Goal: Task Accomplishment & Management: Use online tool/utility

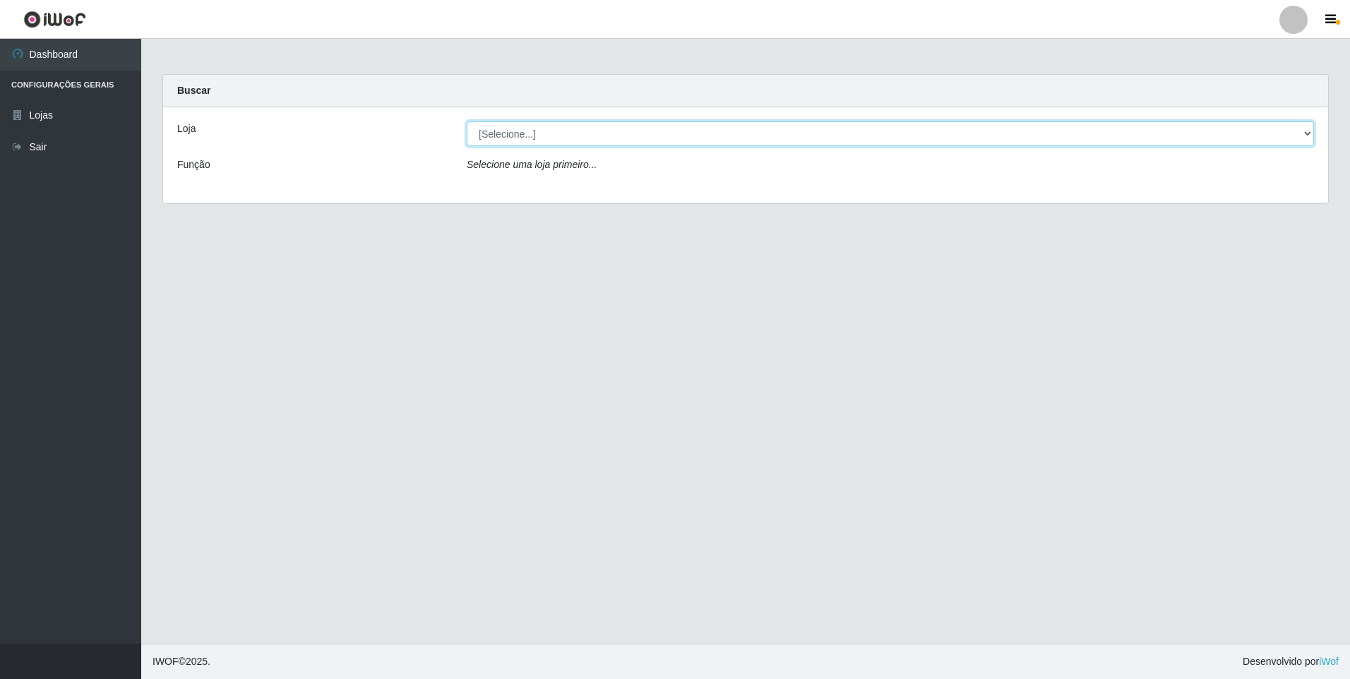
click at [1308, 134] on select "[Selecione...] Extrabom - Loja 01 Centro de Distribuição" at bounding box center [891, 133] width 848 height 25
select select "435"
click at [467, 121] on select "[Selecione...] Extrabom - Loja 01 Centro de Distribuição" at bounding box center [891, 133] width 848 height 25
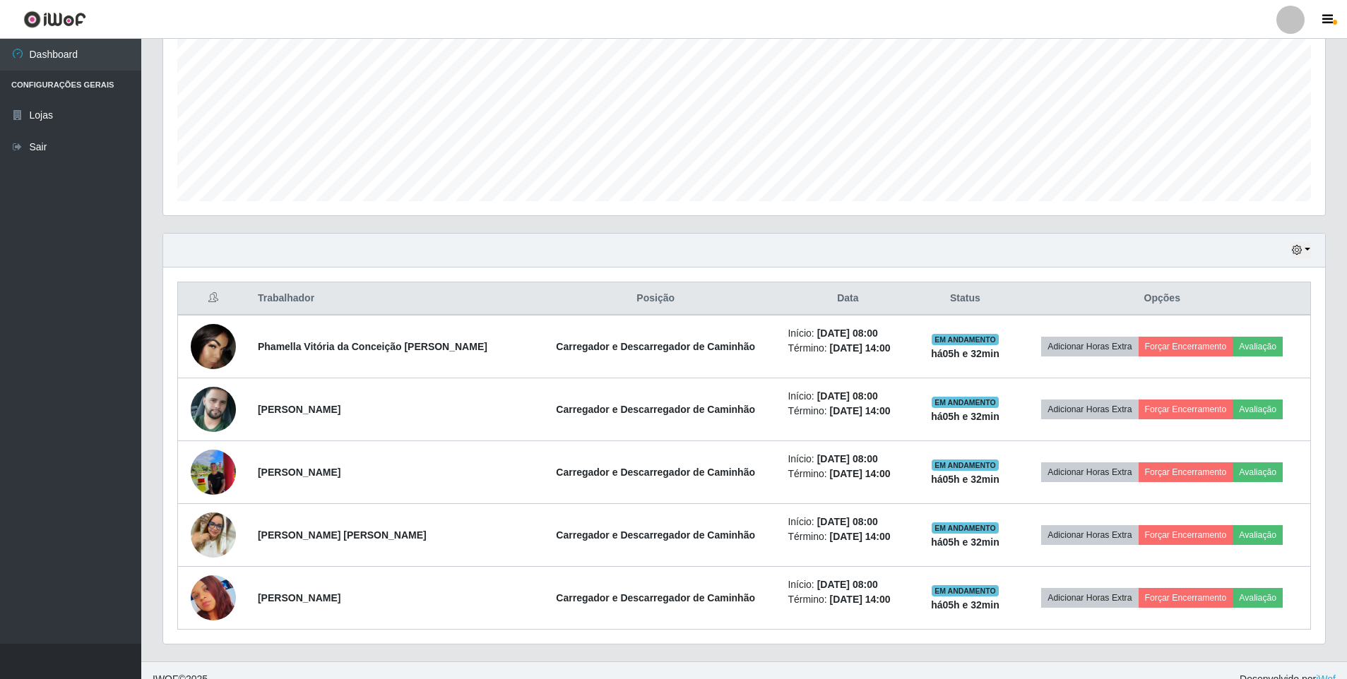
scroll to position [321, 0]
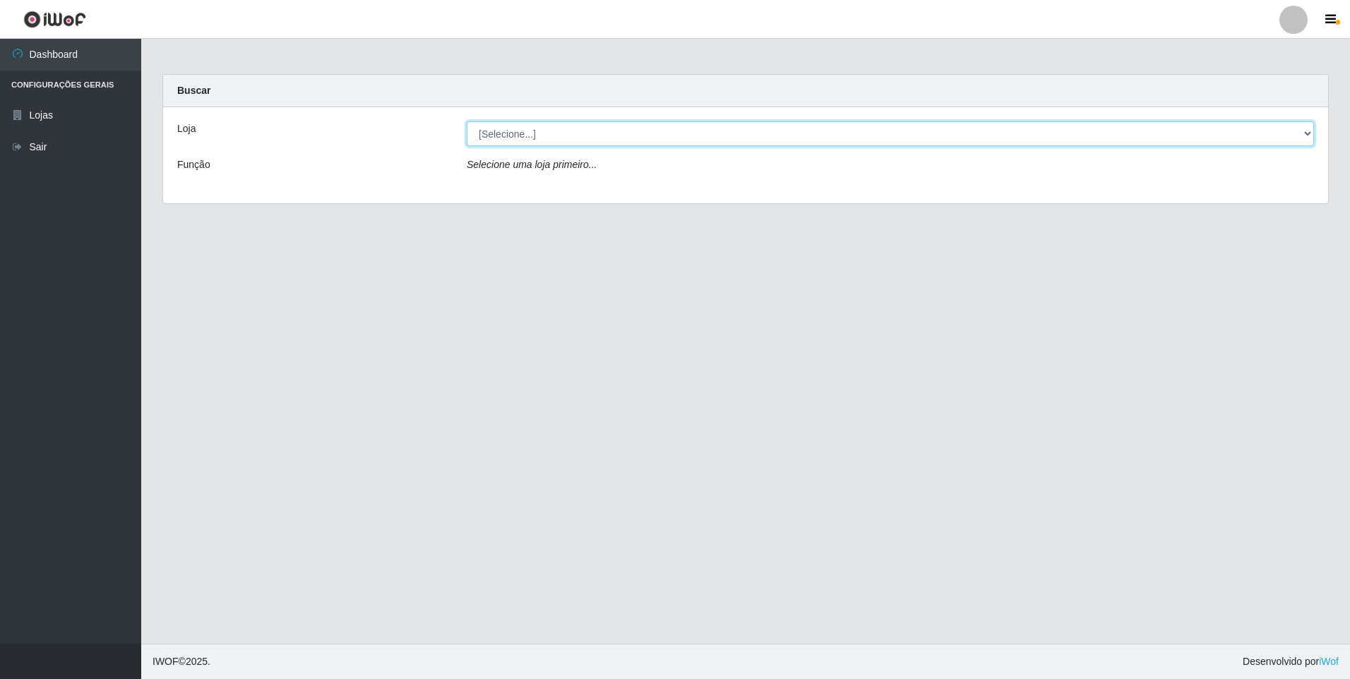
click at [1307, 135] on select "[Selecione...] Extrabom - Loja 01 Centro de Distribuição" at bounding box center [891, 133] width 848 height 25
click at [1307, 131] on select "[Selecione...] Extrabom - Loja 01 Centro de Distribuição" at bounding box center [891, 133] width 848 height 25
click at [1307, 138] on select "[Selecione...] Extrabom - Loja 01 Centro de Distribuição" at bounding box center [891, 133] width 848 height 25
click at [1307, 131] on select "[Selecione...] Extrabom - Loja 01 Centro de Distribuição" at bounding box center [891, 133] width 848 height 25
click at [1312, 132] on select "[Selecione...] Extrabom - Loja 01 Centro de Distribuição" at bounding box center [891, 133] width 848 height 25
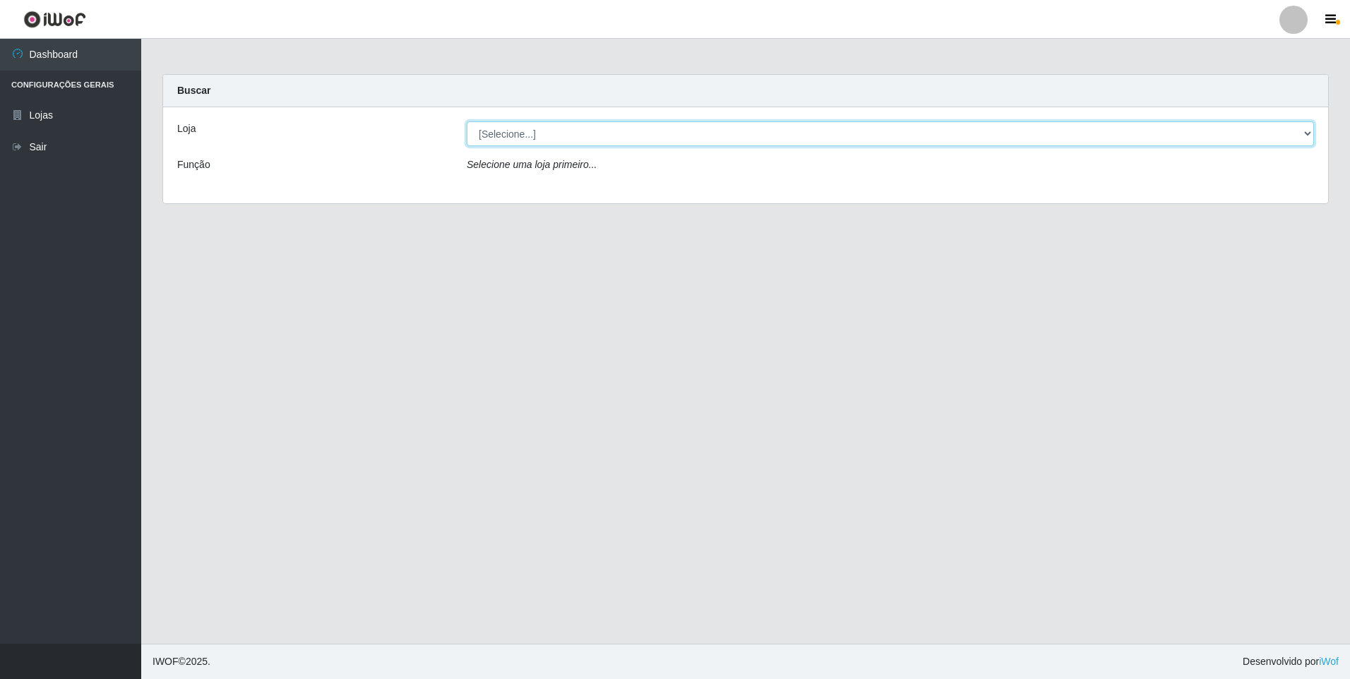
select select "435"
click at [467, 121] on select "[Selecione...] Extrabom - Loja 01 Centro de Distribuição" at bounding box center [891, 133] width 848 height 25
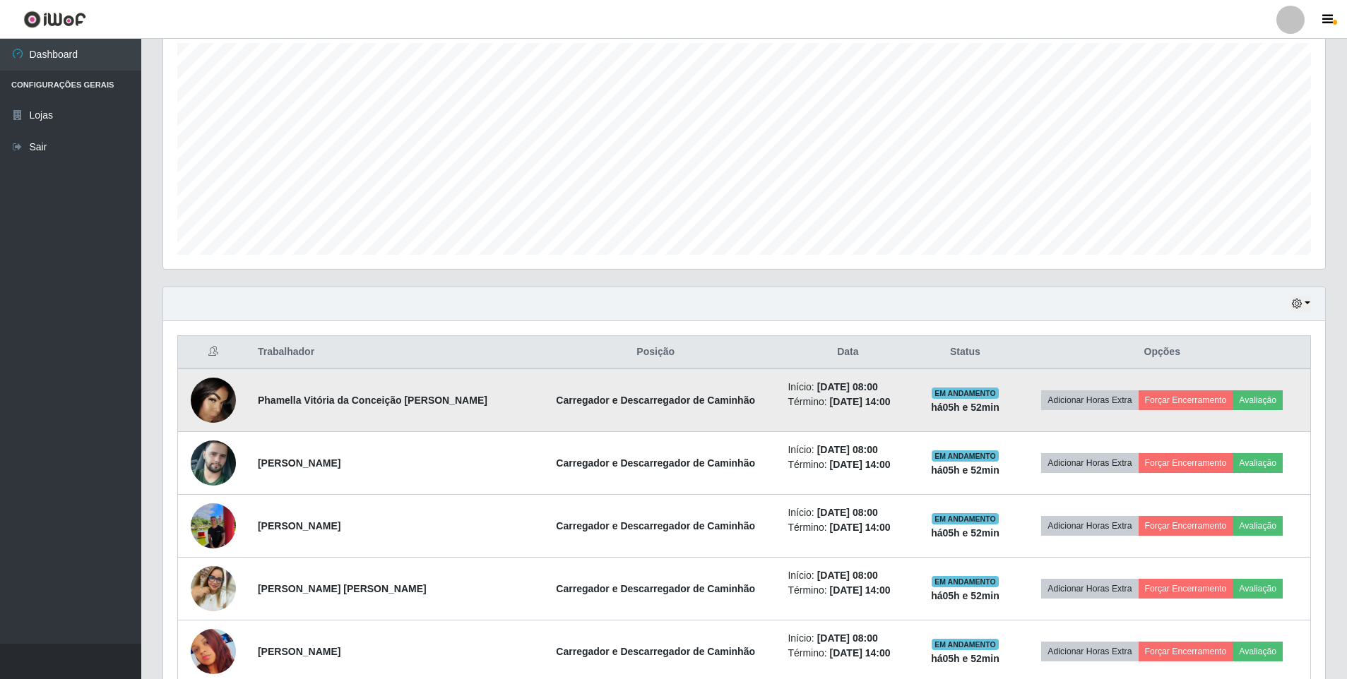
scroll to position [251, 0]
click at [1195, 400] on button "Forçar Encerramento" at bounding box center [1185, 400] width 95 height 20
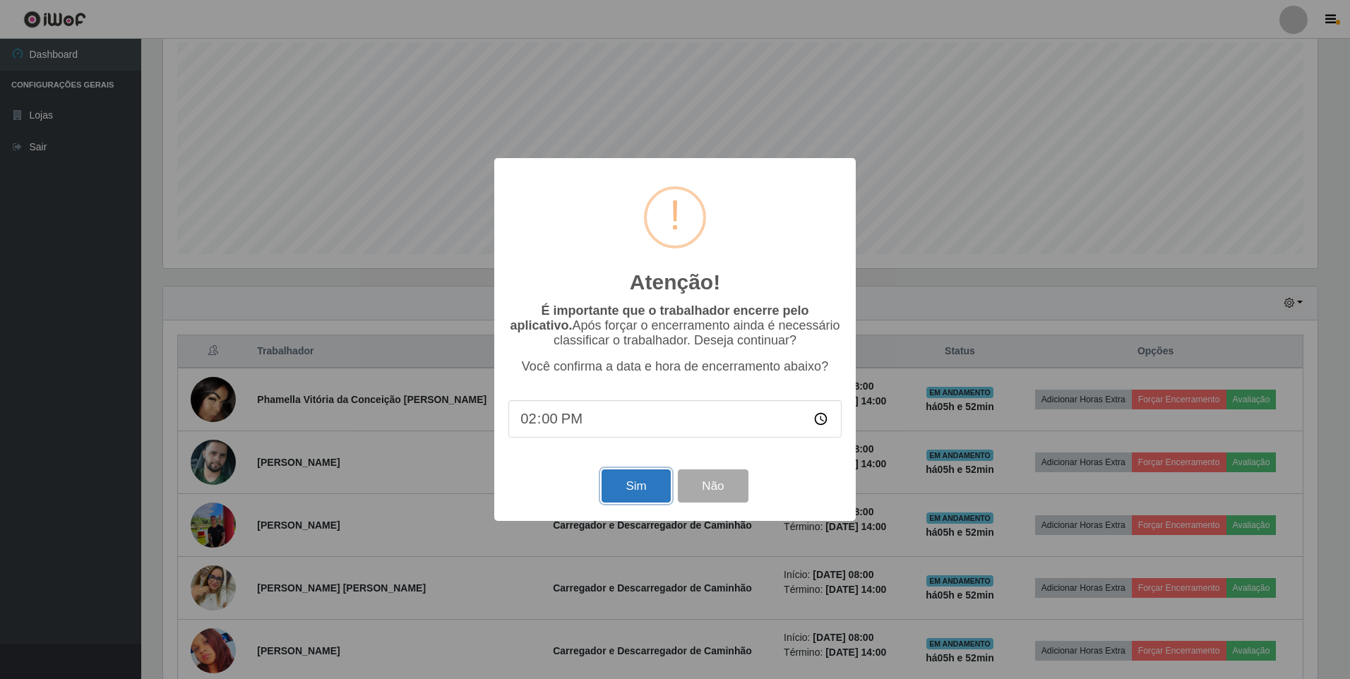
click at [629, 487] on button "Sim" at bounding box center [636, 486] width 69 height 33
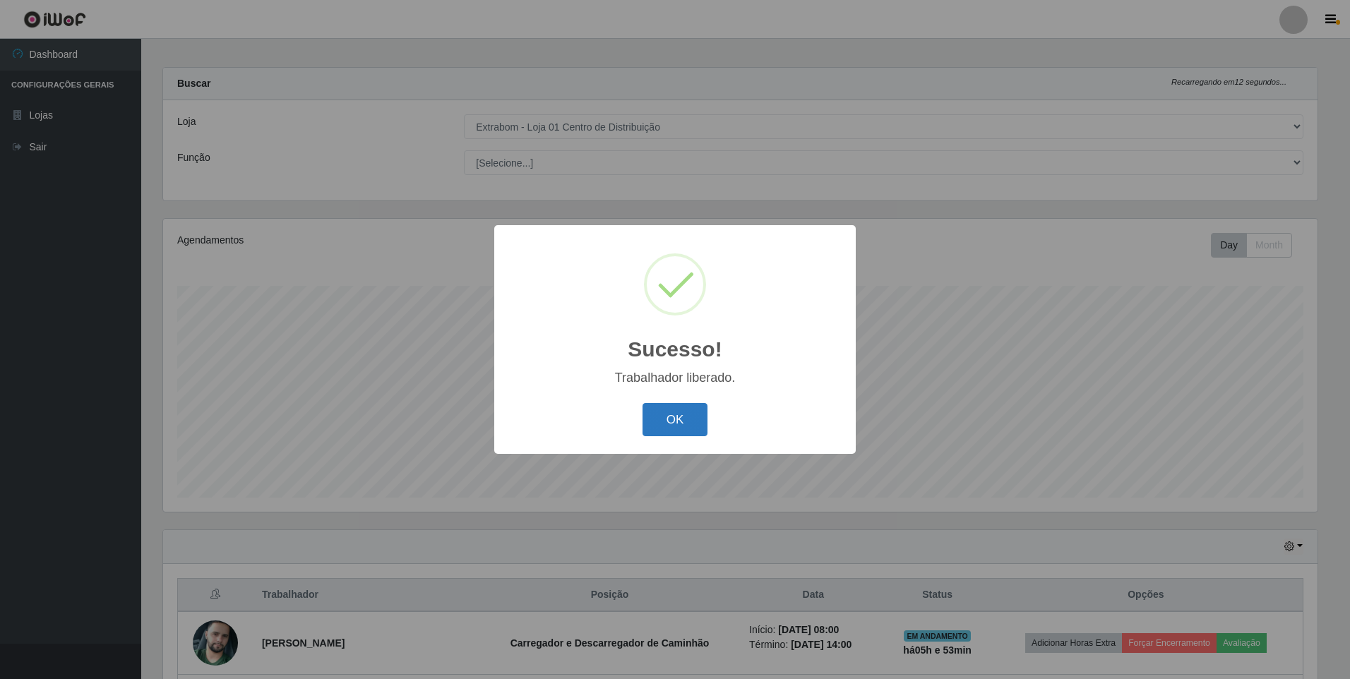
click at [665, 423] on button "OK" at bounding box center [676, 419] width 66 height 33
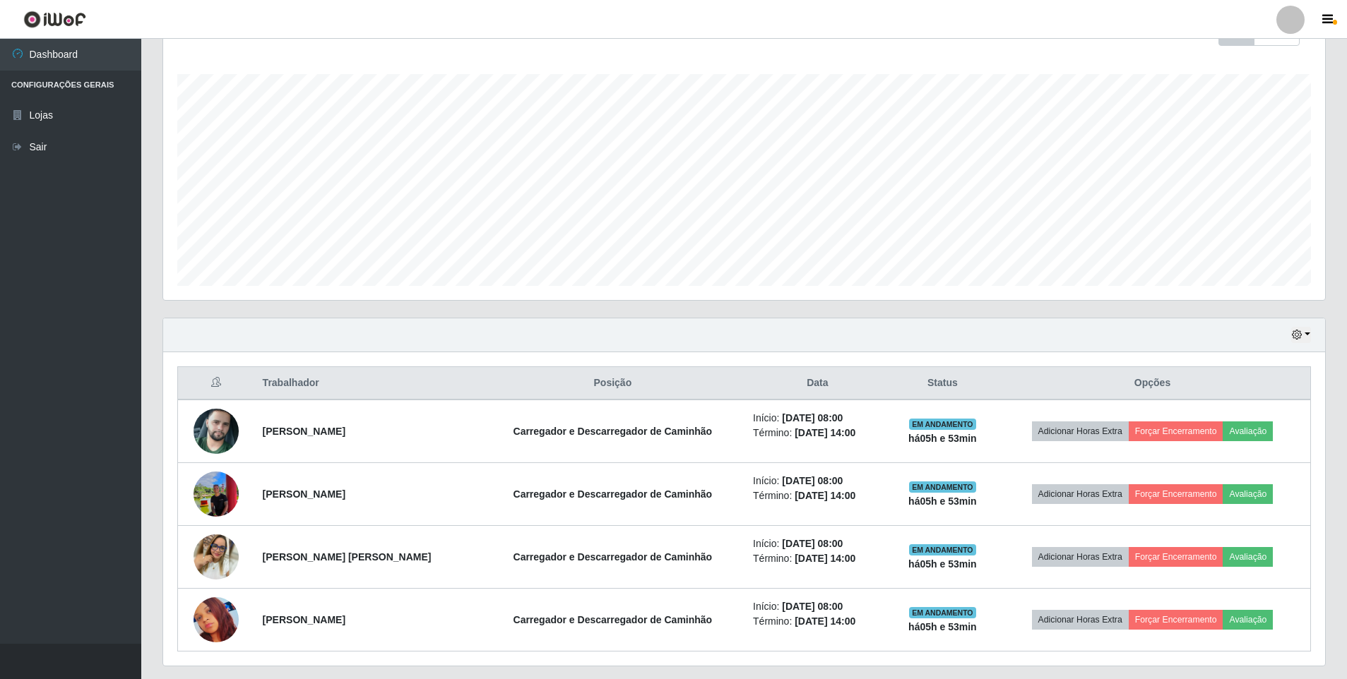
scroll to position [258, 0]
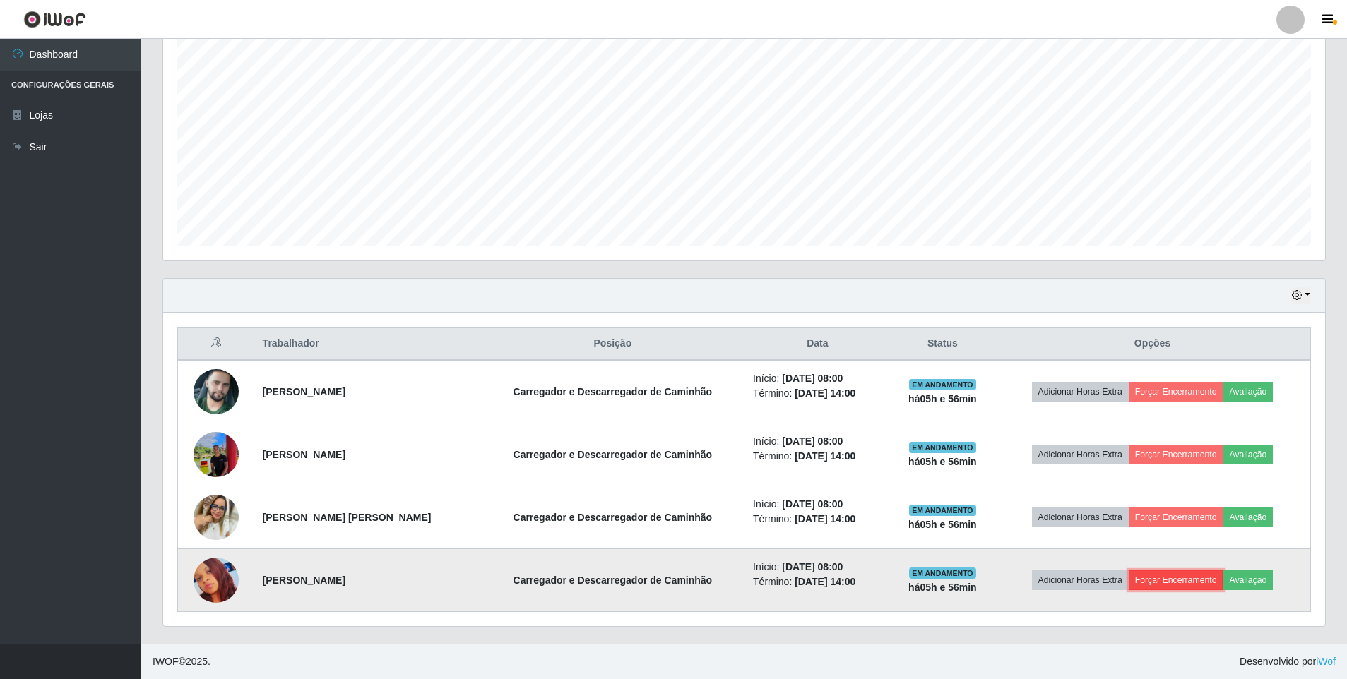
click at [1189, 576] on button "Forçar Encerramento" at bounding box center [1176, 581] width 95 height 20
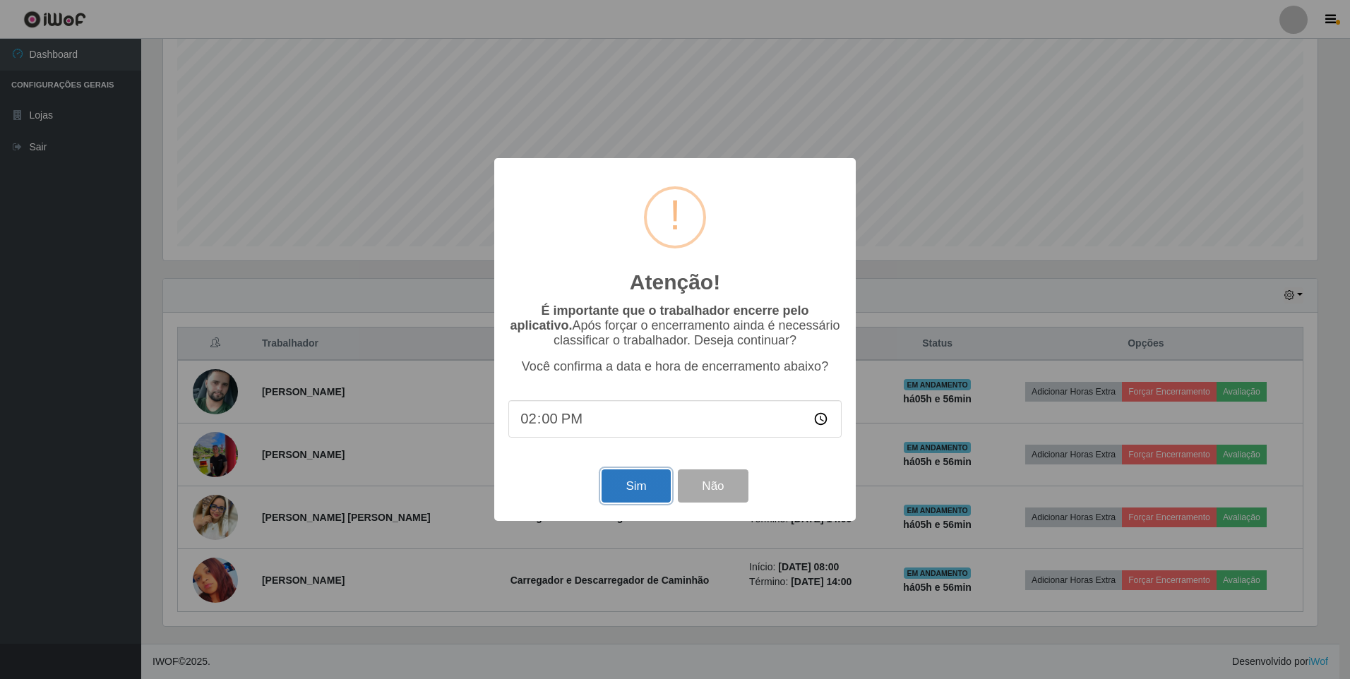
click at [635, 494] on button "Sim" at bounding box center [636, 486] width 69 height 33
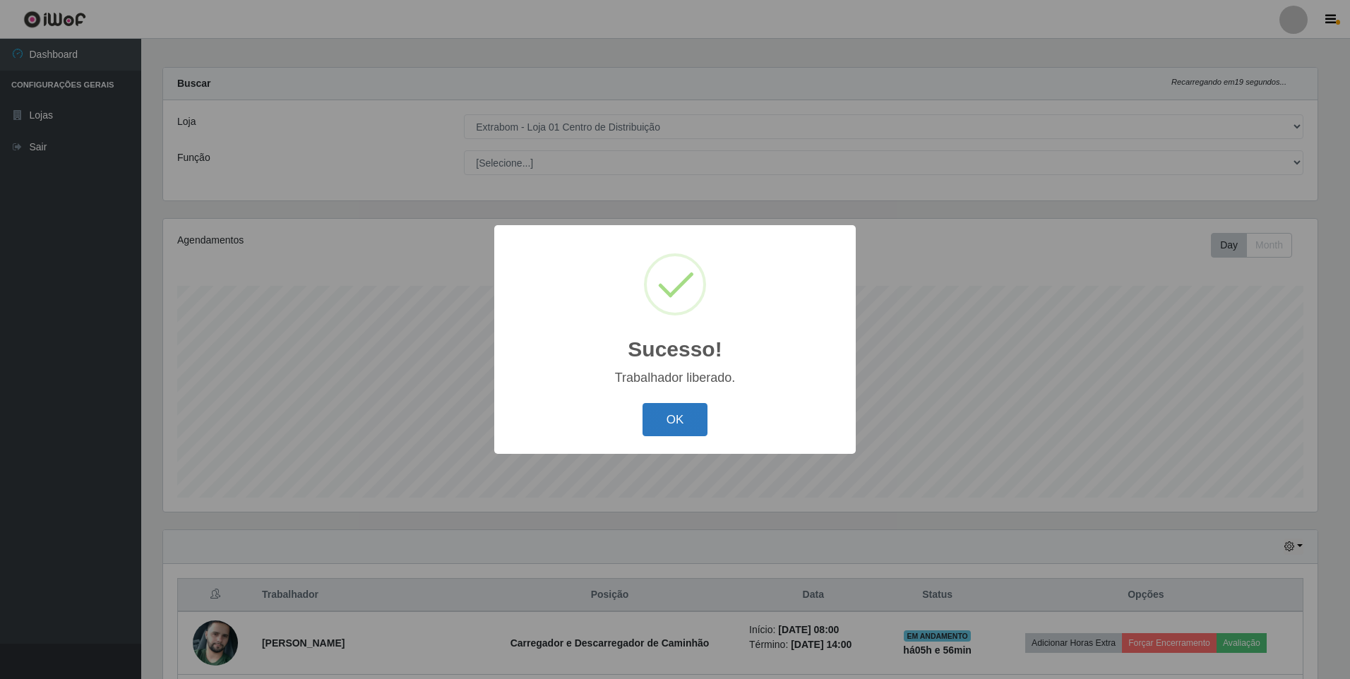
click at [666, 422] on button "OK" at bounding box center [676, 419] width 66 height 33
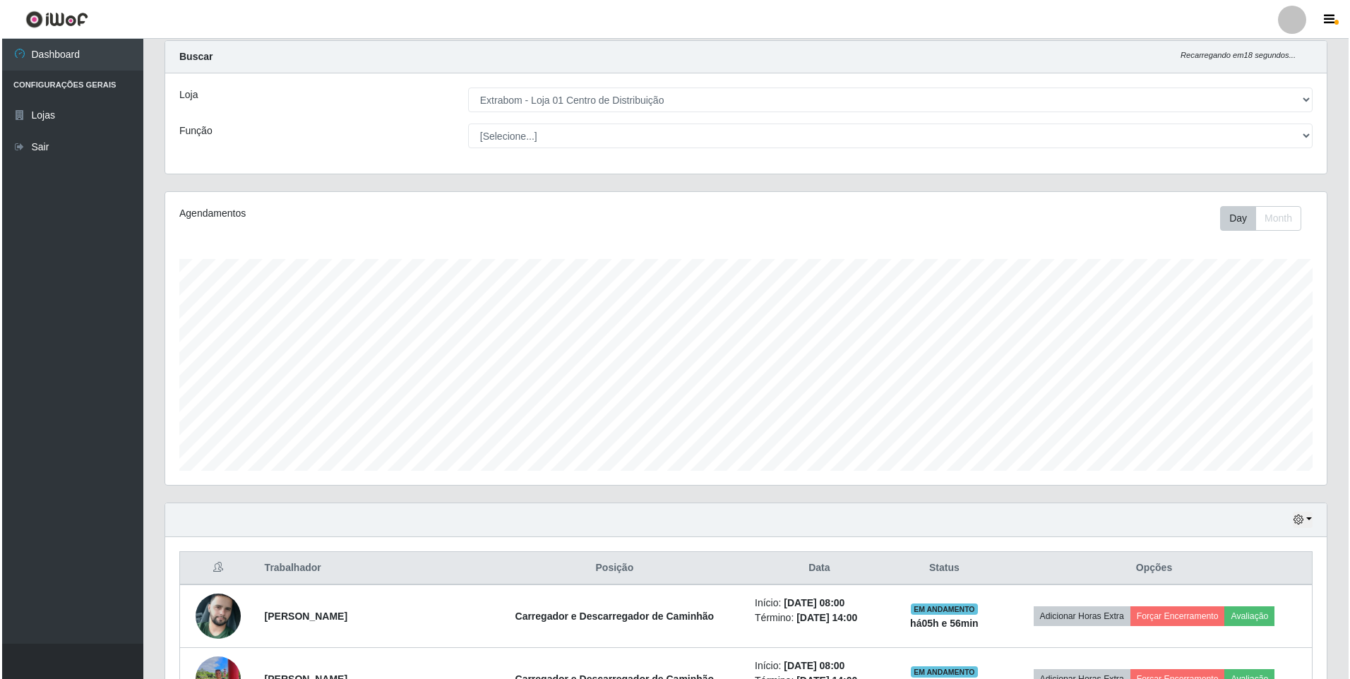
scroll to position [78, 0]
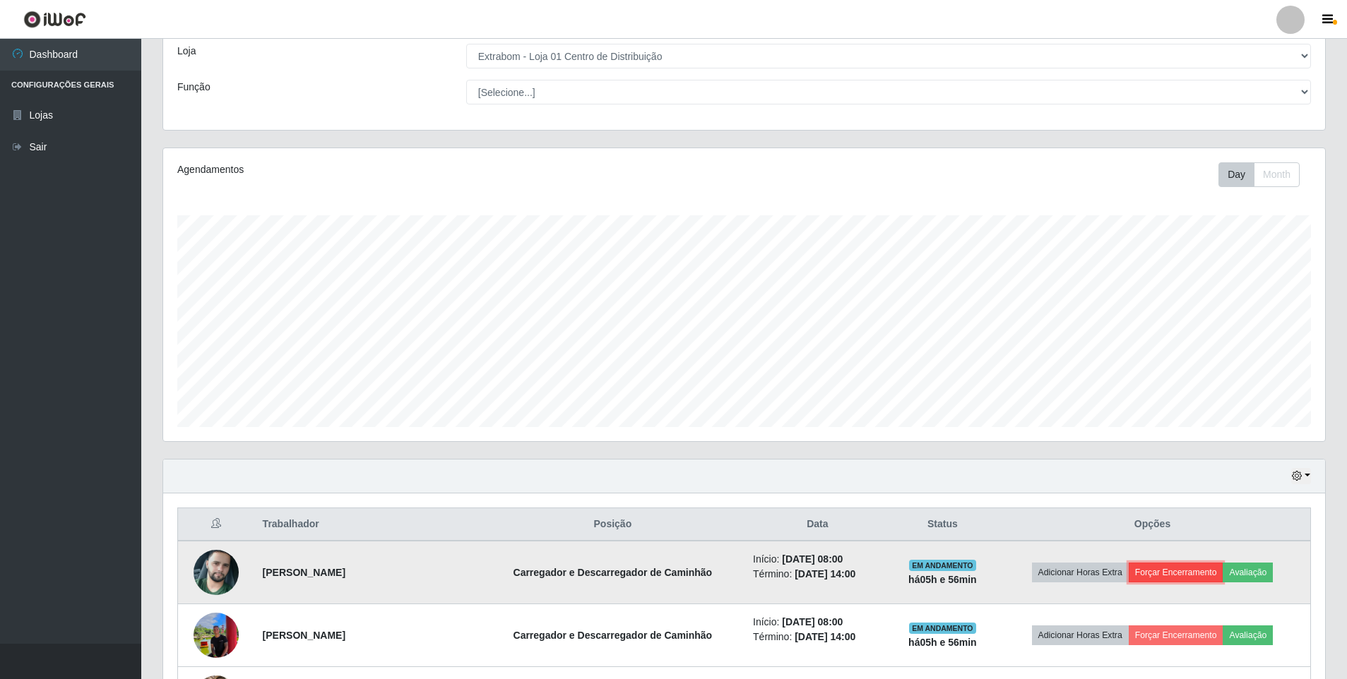
click at [1182, 578] on button "Forçar Encerramento" at bounding box center [1176, 573] width 95 height 20
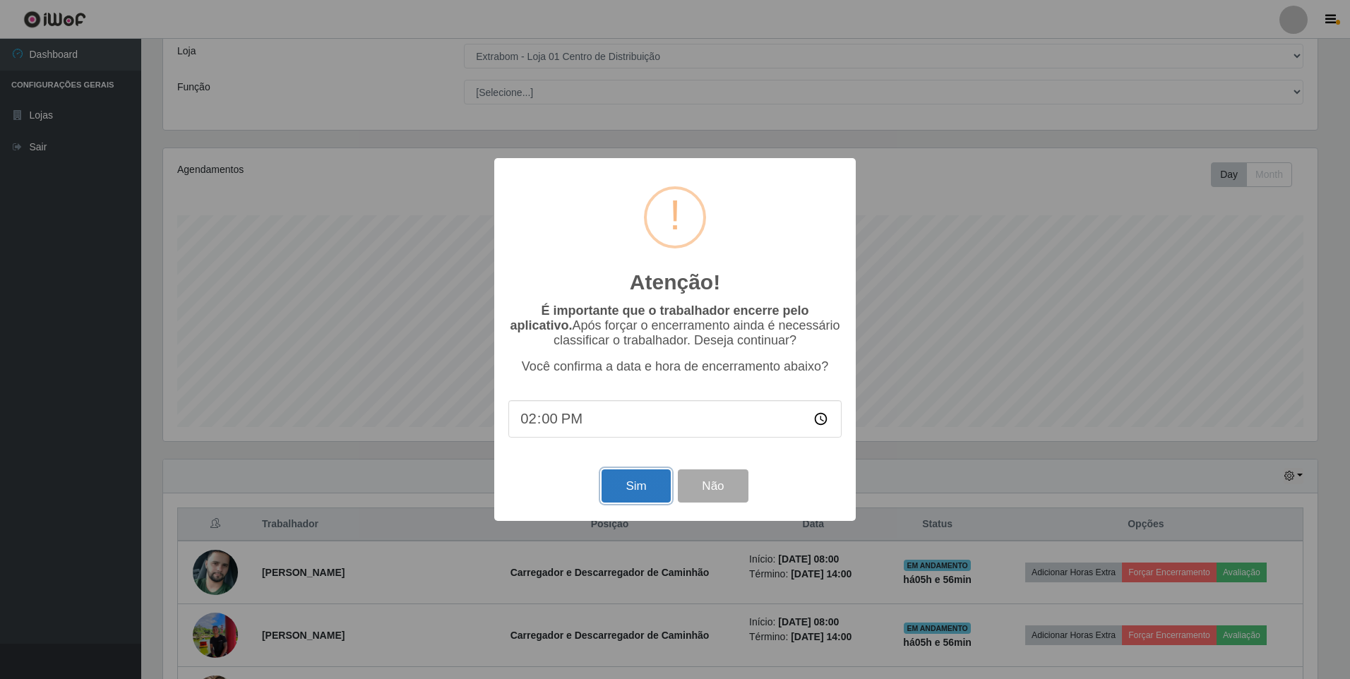
click at [641, 491] on button "Sim" at bounding box center [636, 486] width 69 height 33
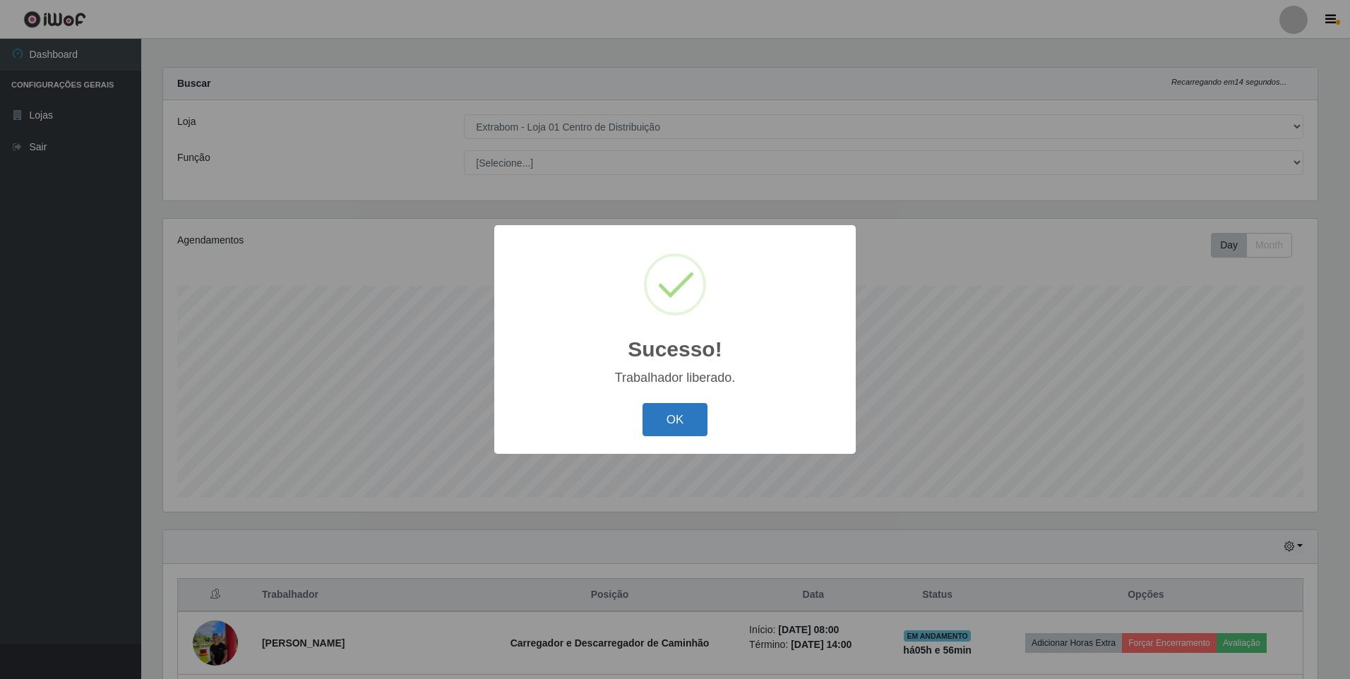
click at [685, 429] on button "OK" at bounding box center [676, 419] width 66 height 33
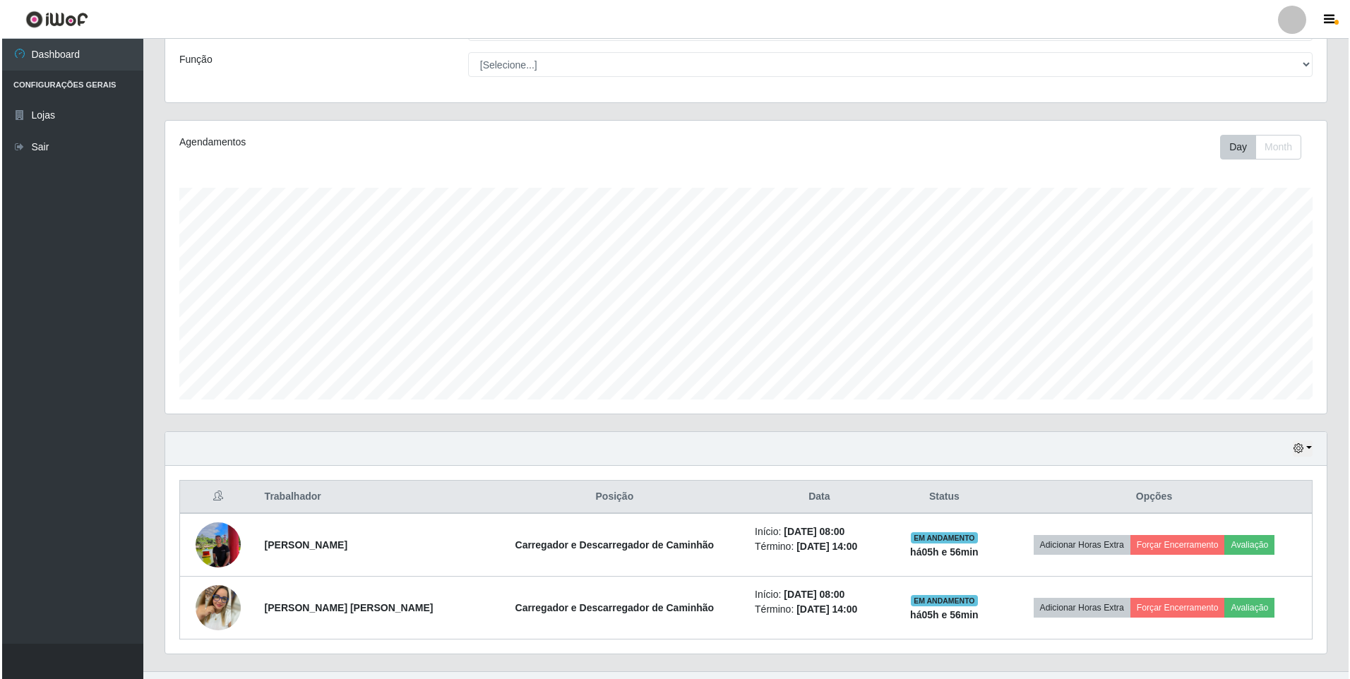
scroll to position [133, 0]
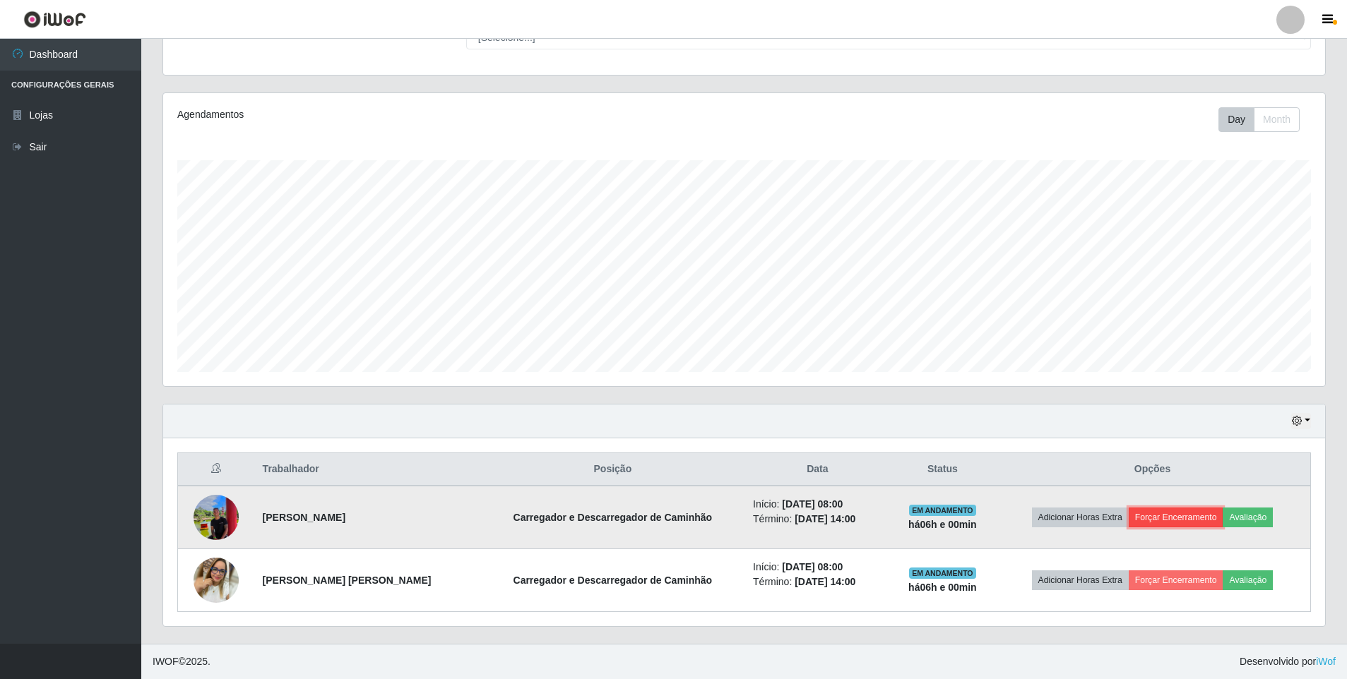
click at [1184, 518] on button "Forçar Encerramento" at bounding box center [1176, 518] width 95 height 20
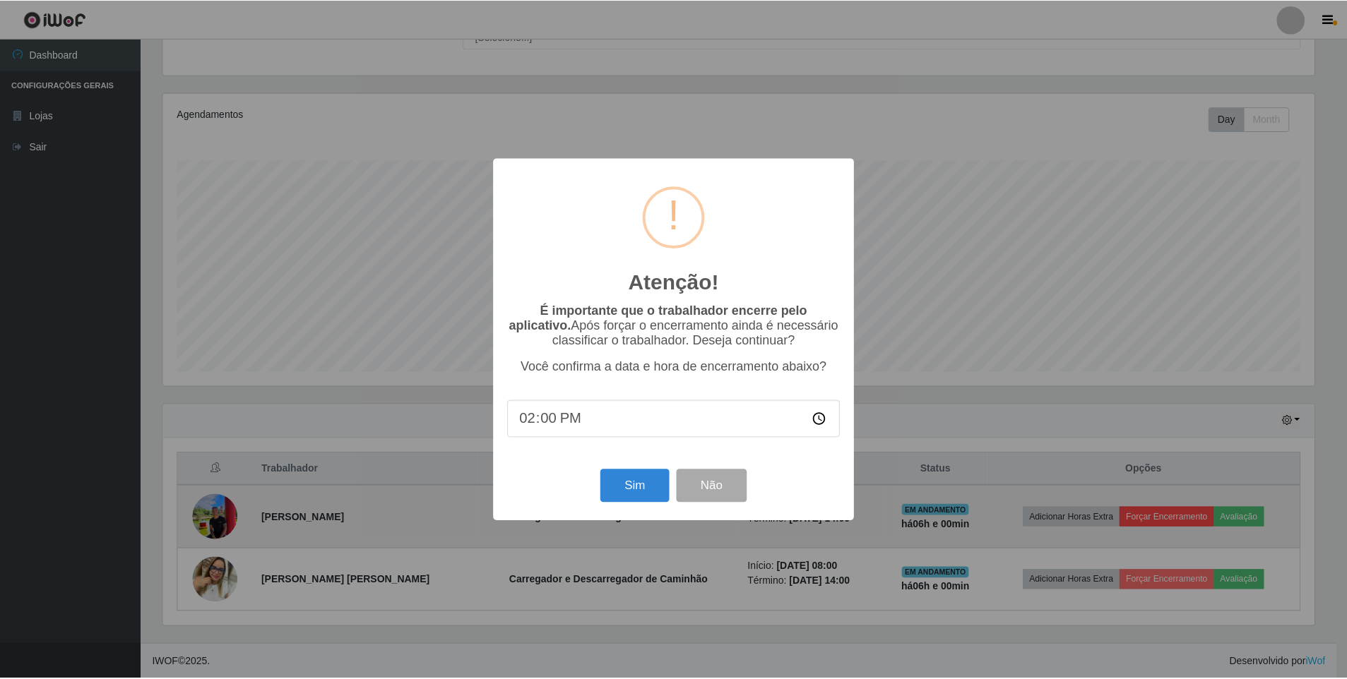
scroll to position [293, 1155]
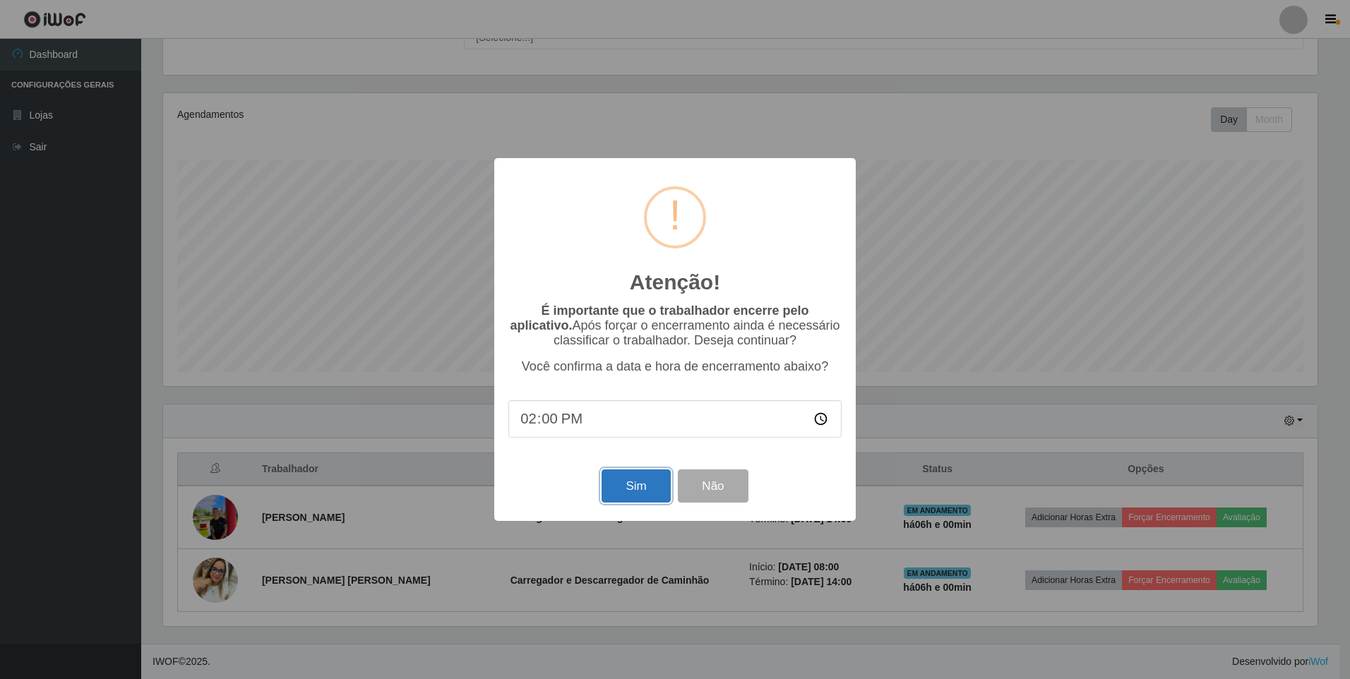
click at [646, 485] on button "Sim" at bounding box center [636, 486] width 69 height 33
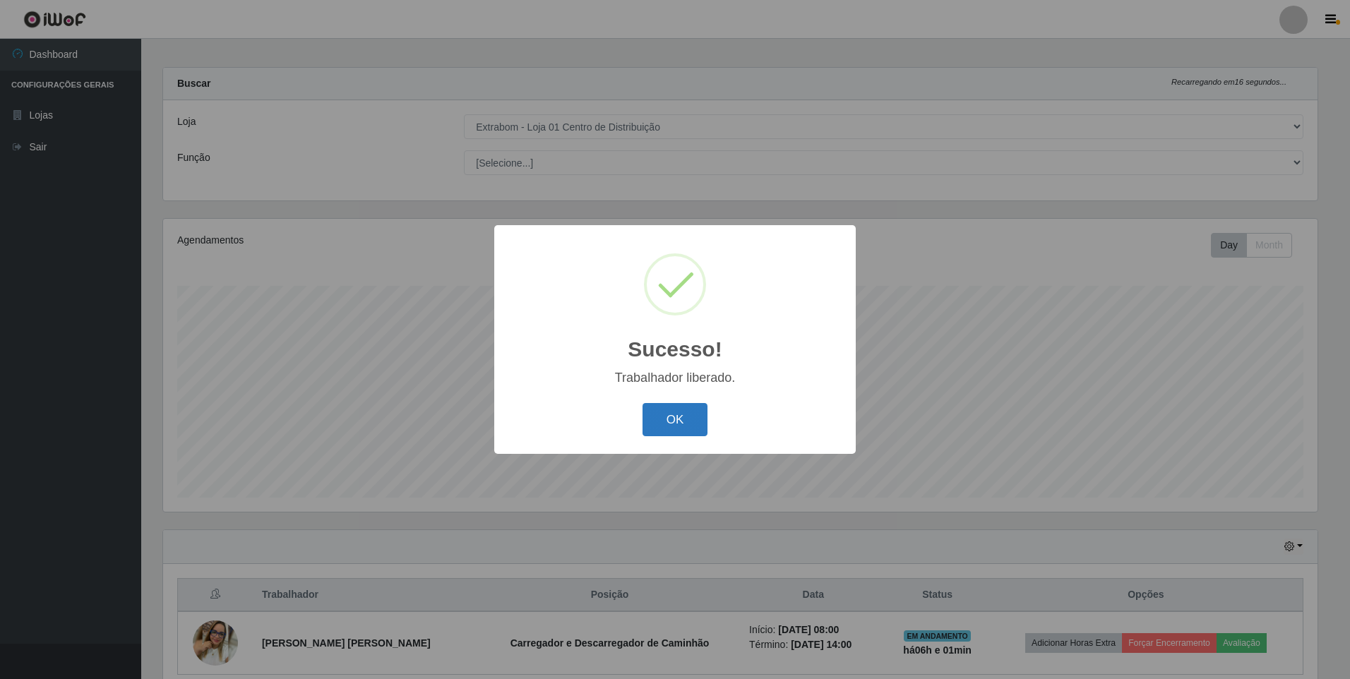
click at [685, 427] on button "OK" at bounding box center [676, 419] width 66 height 33
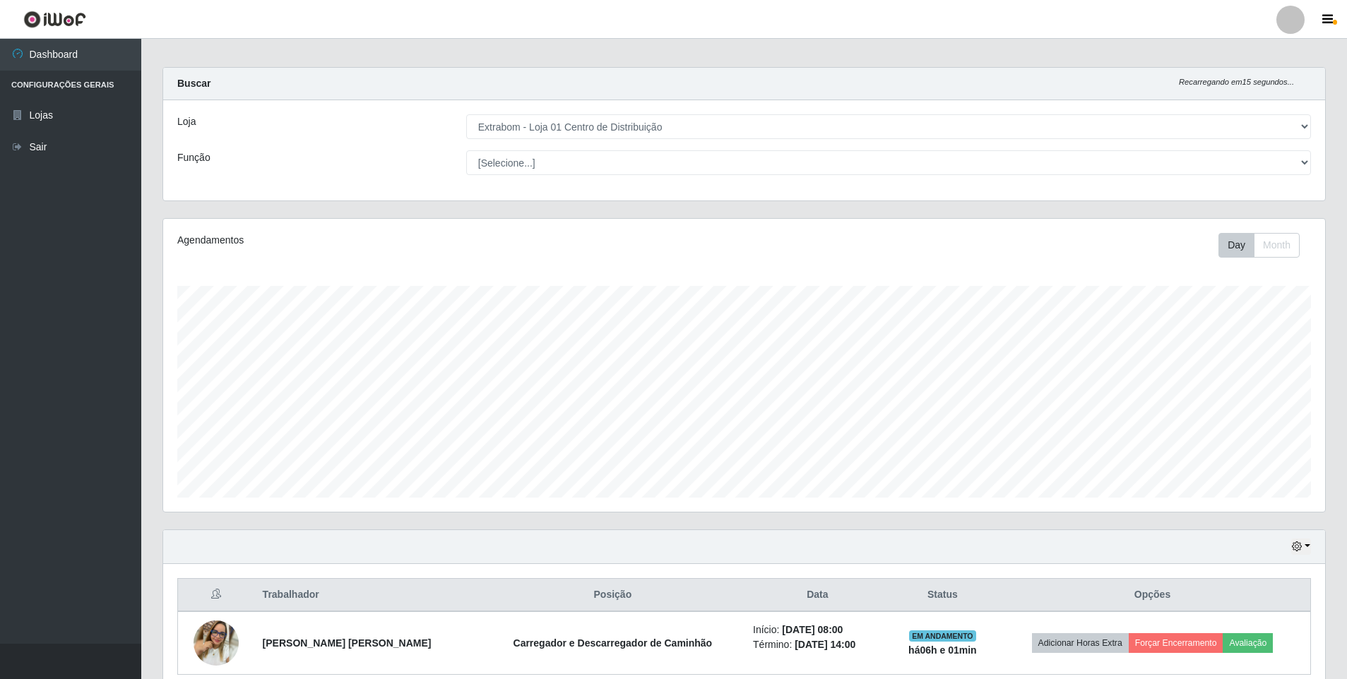
scroll to position [70, 0]
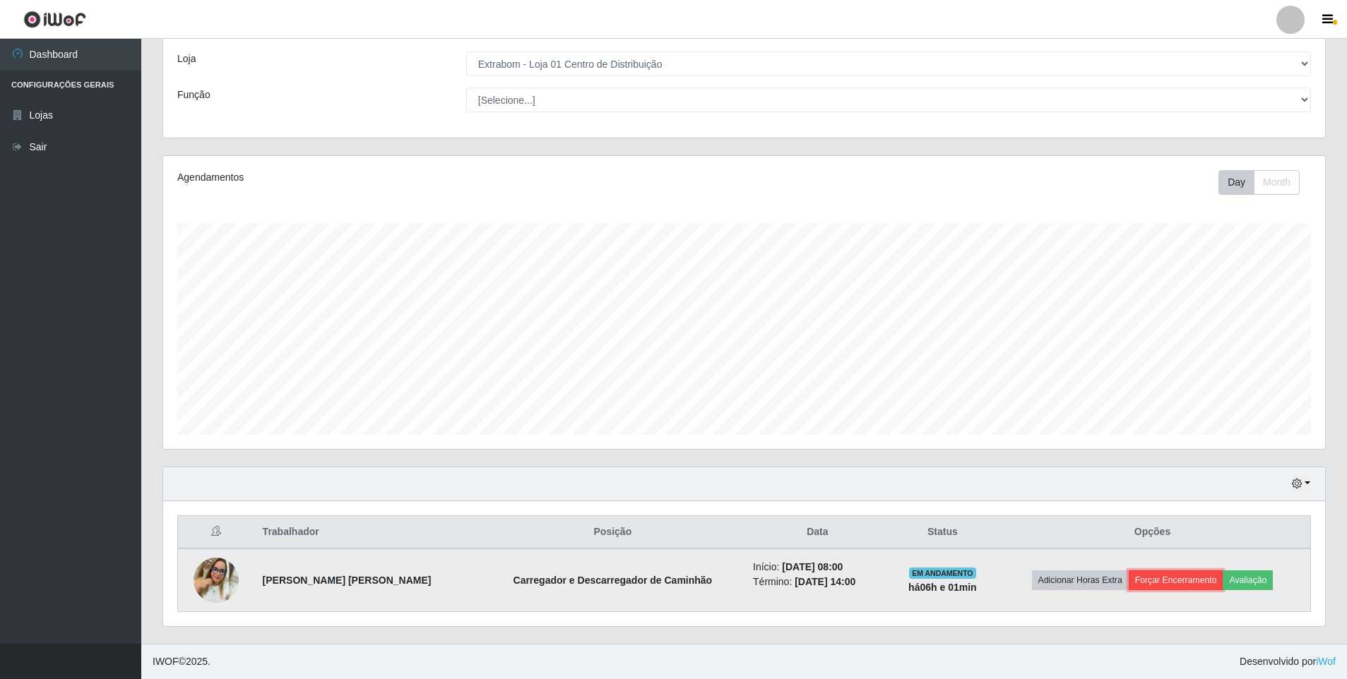
click at [1177, 583] on button "Forçar Encerramento" at bounding box center [1176, 581] width 95 height 20
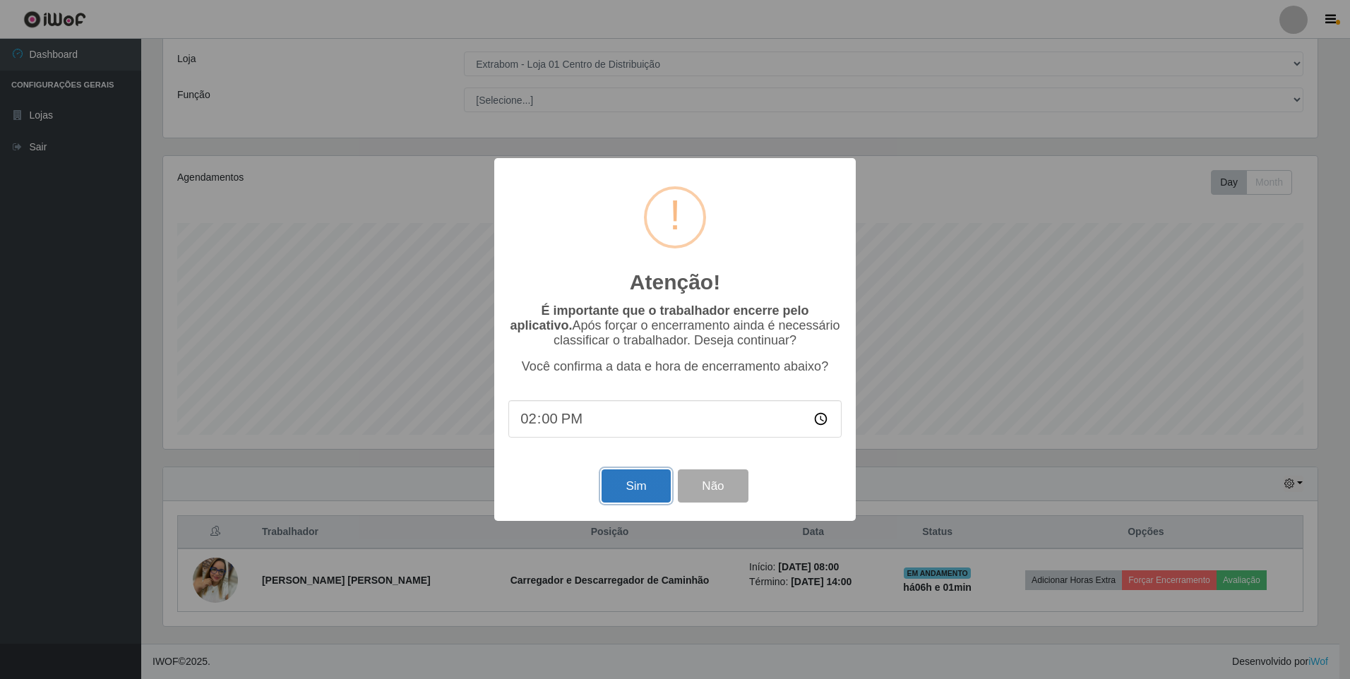
click at [645, 493] on button "Sim" at bounding box center [636, 486] width 69 height 33
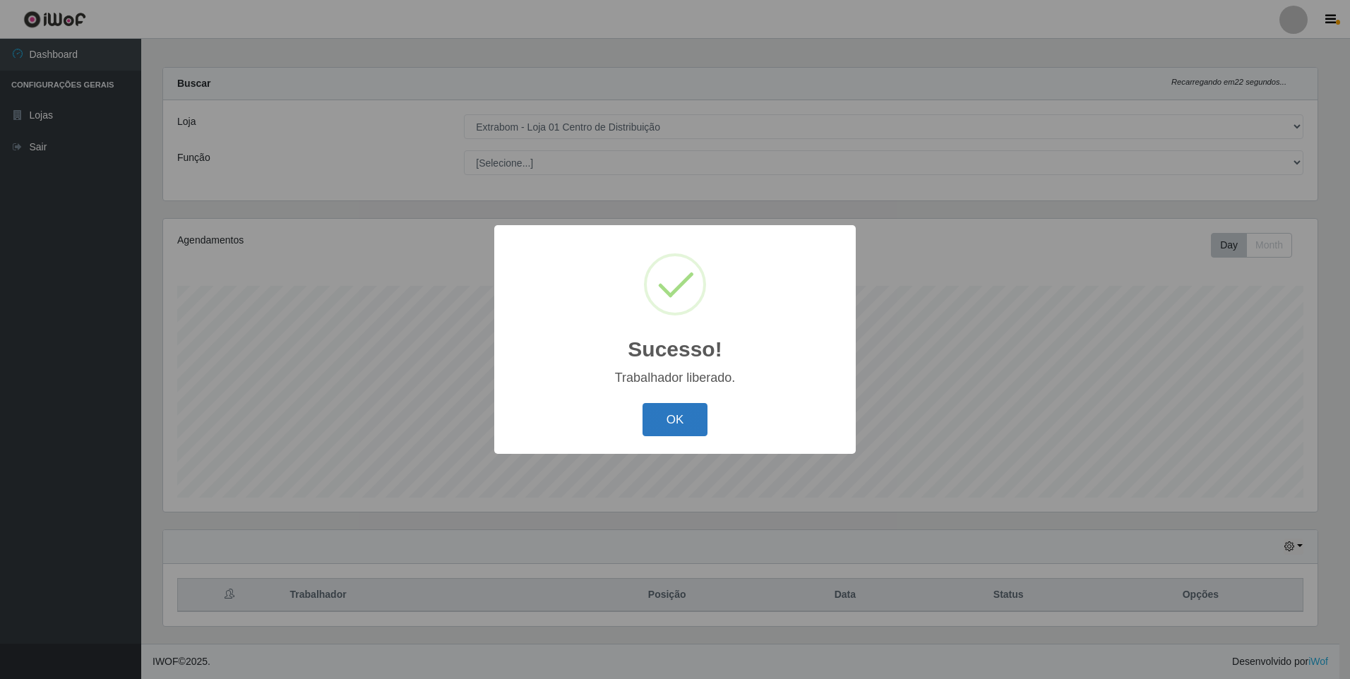
click at [667, 428] on button "OK" at bounding box center [676, 419] width 66 height 33
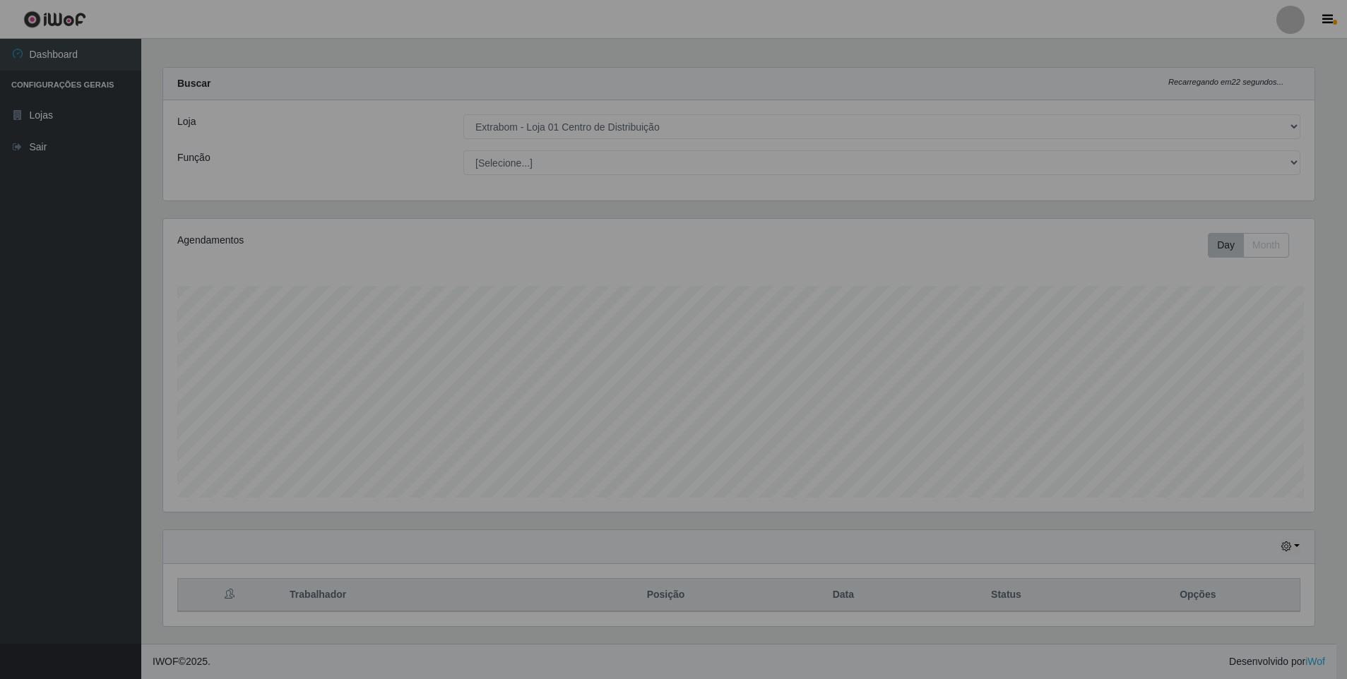
scroll to position [293, 1162]
